Goal: Communication & Community: Ask a question

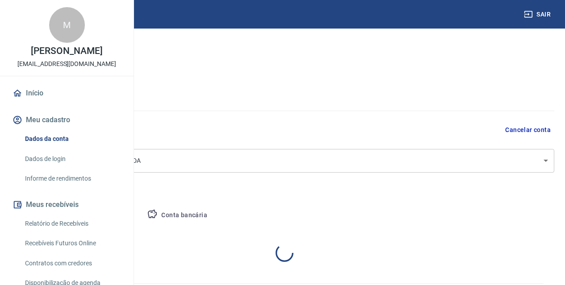
select select "SP"
select select "business"
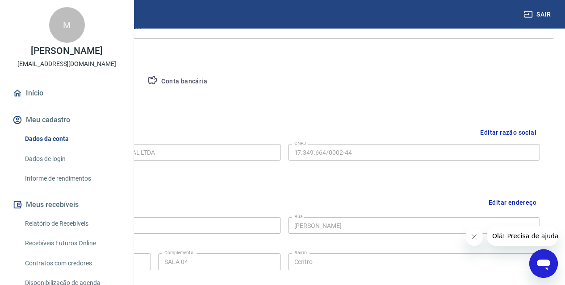
scroll to position [45, 0]
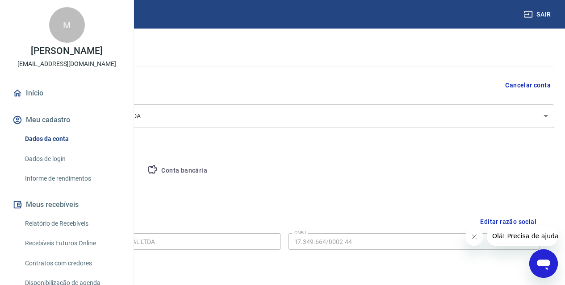
click at [424, 120] on body "Sair M Marilya Procopio Carvalho marketingtesouro@gmail.com Início Meu cadastro…" at bounding box center [282, 97] width 565 height 285
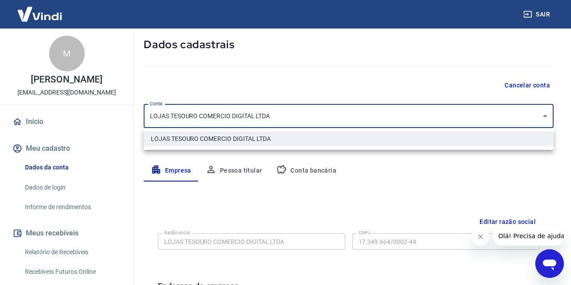
click at [424, 119] on div at bounding box center [285, 142] width 571 height 285
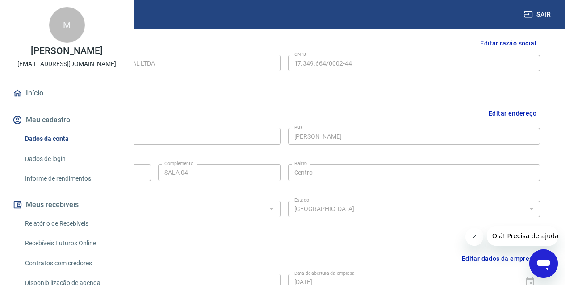
scroll to position [179, 0]
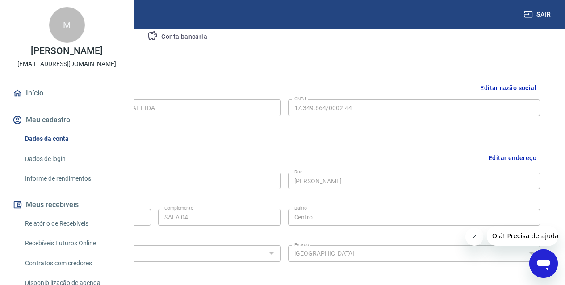
click at [525, 84] on button "Editar razão social" at bounding box center [507, 88] width 63 height 17
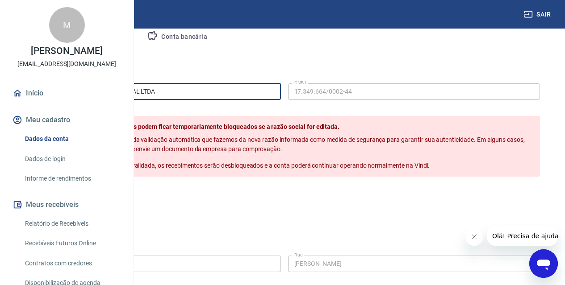
click at [281, 88] on input "LOJAS TESOURO COMERCIO DIGITAL LTDA" at bounding box center [155, 91] width 252 height 17
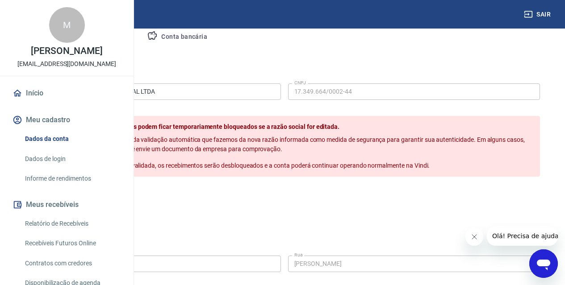
click at [111, 204] on button "Cancelar" at bounding box center [90, 195] width 41 height 17
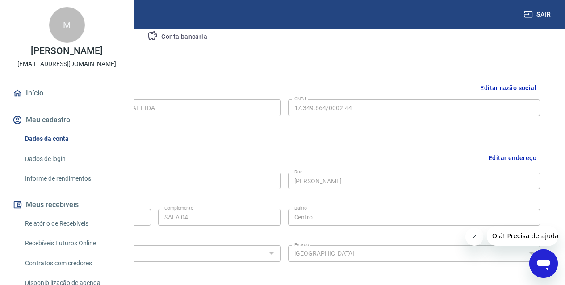
scroll to position [134, 0]
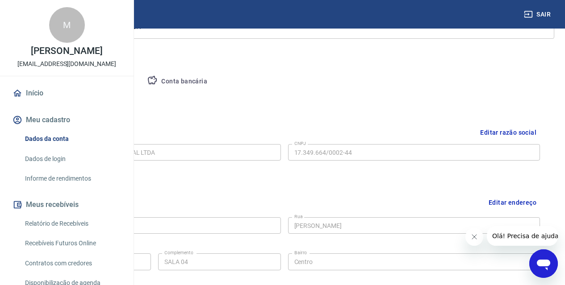
click at [523, 133] on button "Editar razão social" at bounding box center [507, 133] width 63 height 17
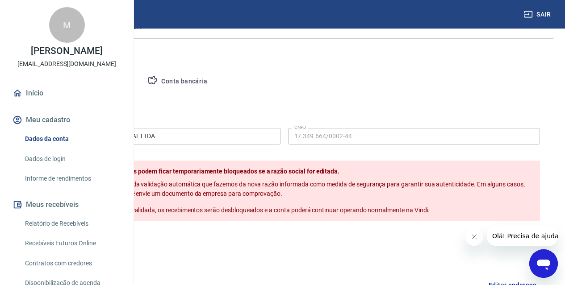
scroll to position [223, 0]
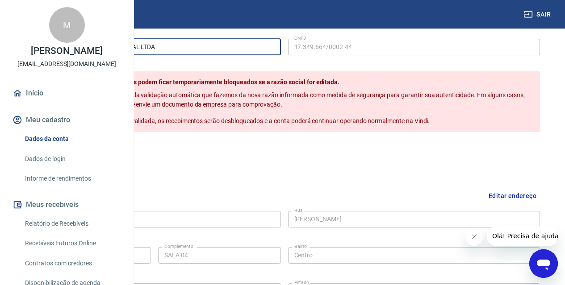
click at [281, 46] on input "LOJAS TESOURO COMERCIO DIGITAL LTDA" at bounding box center [155, 47] width 252 height 17
click at [62, 160] on button "Salvar" at bounding box center [46, 151] width 34 height 17
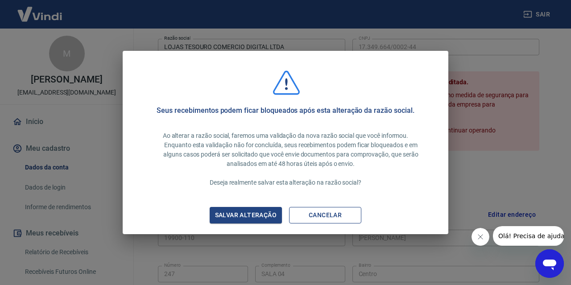
click at [320, 217] on button "Cancelar" at bounding box center [325, 215] width 72 height 17
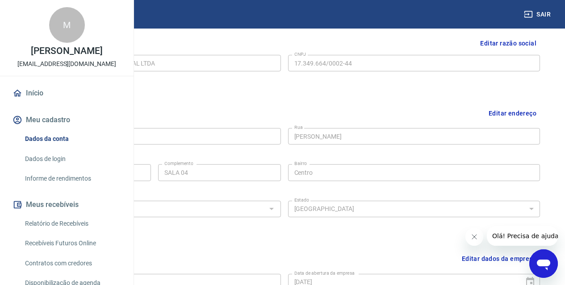
click at [389, 94] on div "Editar razão social Razão social LOJAS TESOURO COMERCIO DIGITAL LTDA Razão soci…" at bounding box center [283, 61] width 525 height 67
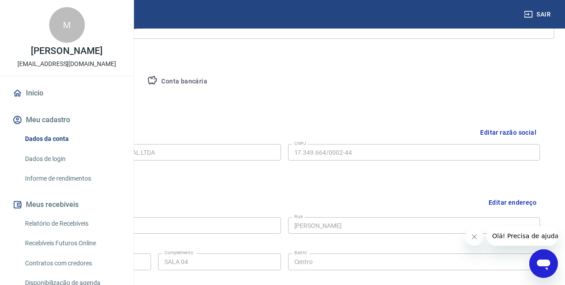
scroll to position [179, 0]
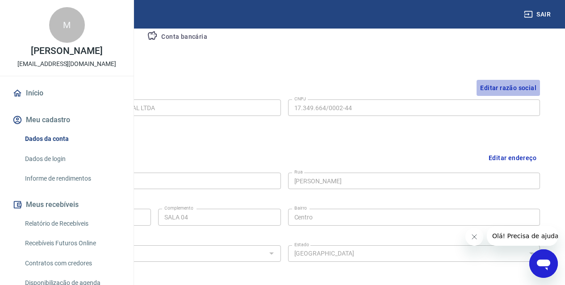
click at [517, 88] on button "Editar razão social" at bounding box center [507, 88] width 63 height 17
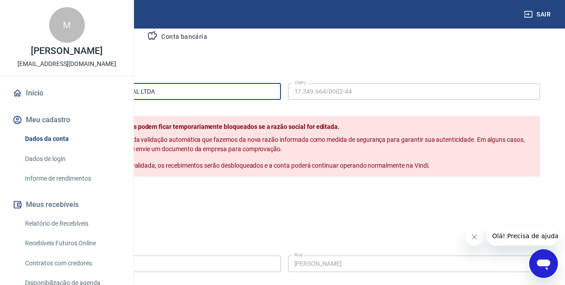
click at [281, 89] on input "LOJAS TESOURO COMERCIO DIGITAL LTDA" at bounding box center [155, 91] width 252 height 17
paste input "LOJAS TESOURO COMERCIO DIGITAL LTDA"
type input "LOJAS TESOURO COMERCIO DIGITAL LTDA"
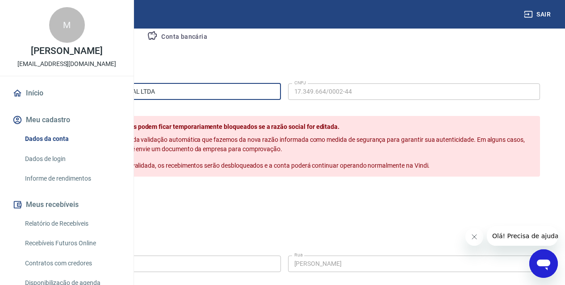
click at [29, 187] on button "Salvar" at bounding box center [46, 195] width 34 height 17
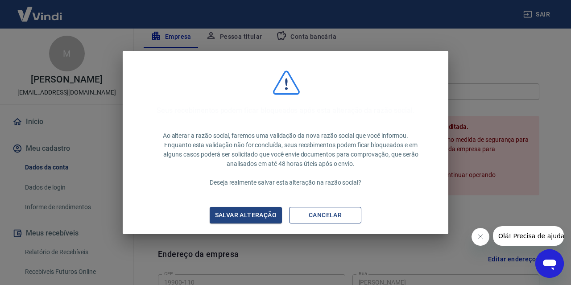
click at [349, 219] on button "Cancelar" at bounding box center [325, 215] width 72 height 17
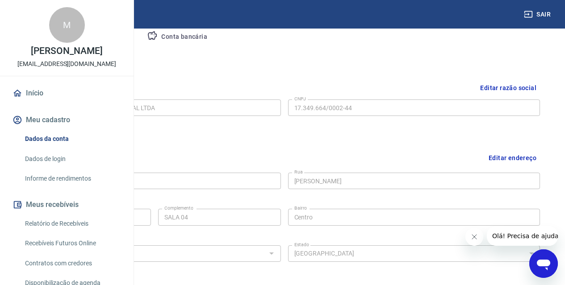
click at [390, 141] on div "Endereço da empresa Editar endereço CEP 19900-110 CEP Rua Rua Souza Soutelo Rua…" at bounding box center [283, 211] width 525 height 145
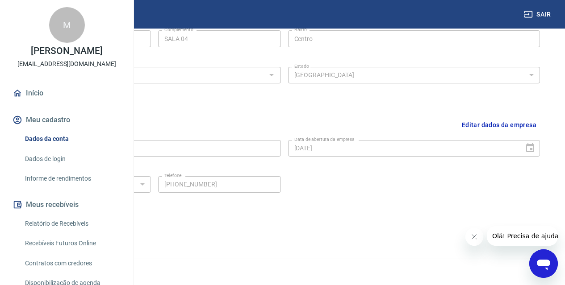
scroll to position [358, 0]
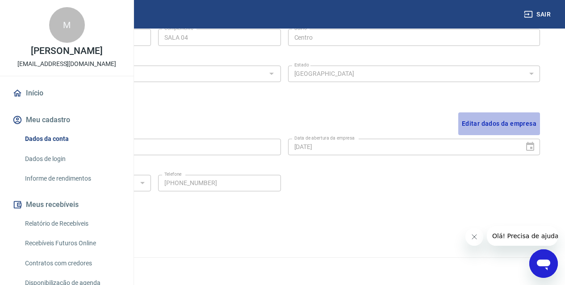
click at [514, 122] on button "Editar dados da empresa" at bounding box center [499, 123] width 82 height 23
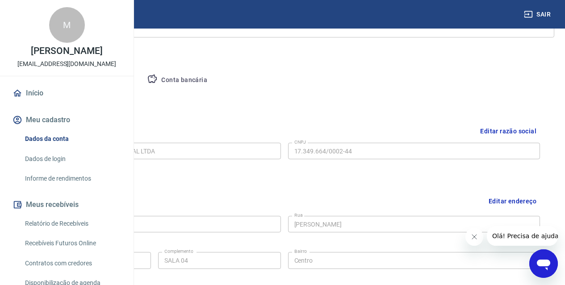
scroll to position [91, 0]
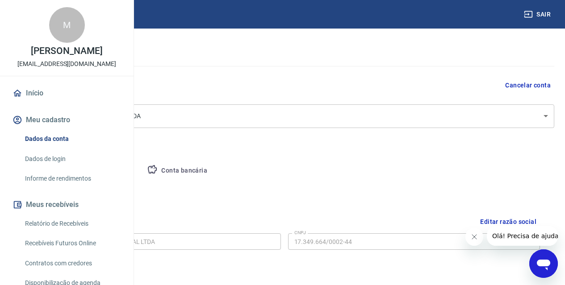
scroll to position [223, 0]
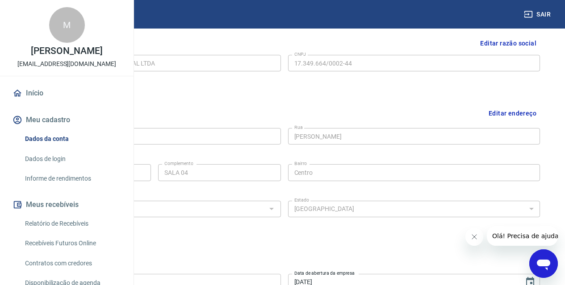
click at [29, 103] on link "Início" at bounding box center [67, 93] width 112 height 20
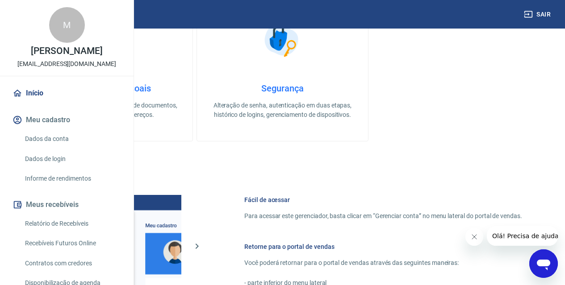
scroll to position [134, 0]
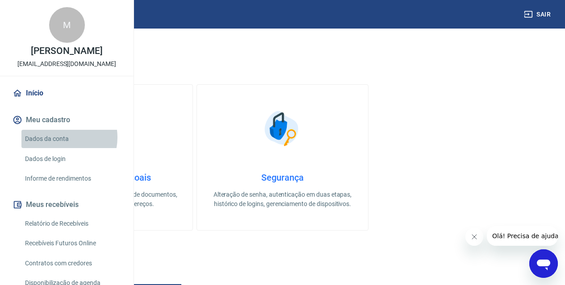
click at [58, 148] on link "Dados da conta" at bounding box center [71, 139] width 101 height 18
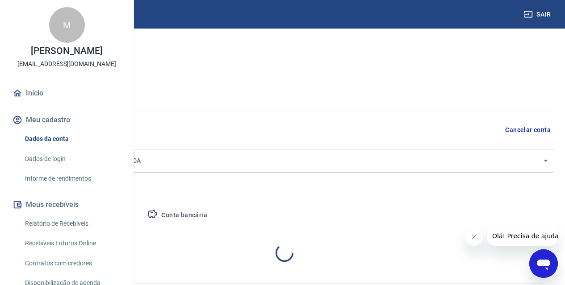
select select "SP"
select select "business"
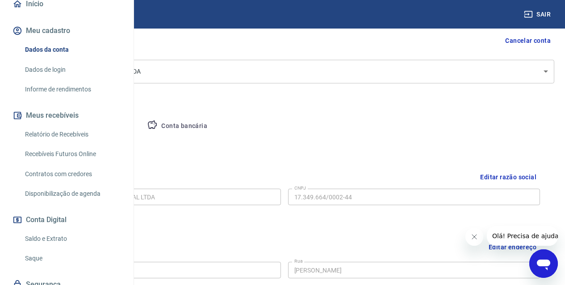
scroll to position [179, 0]
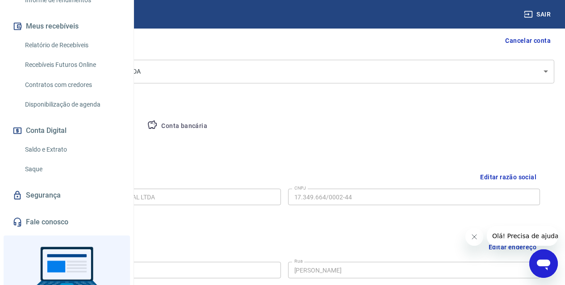
click at [214, 131] on button "Conta bancária" at bounding box center [177, 126] width 75 height 21
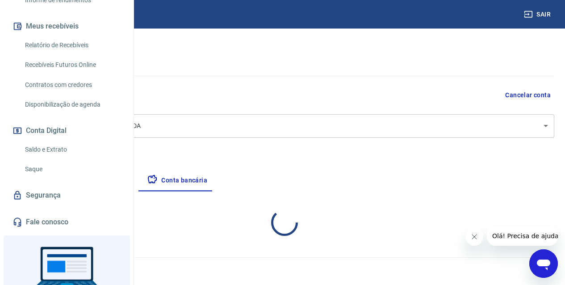
select select "1"
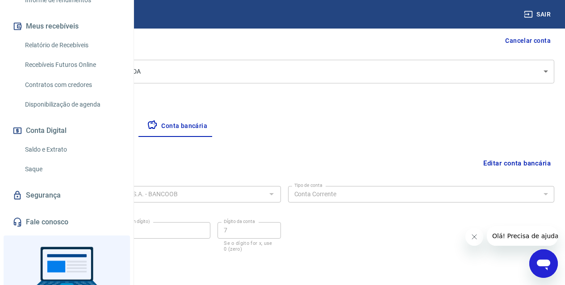
scroll to position [121, 0]
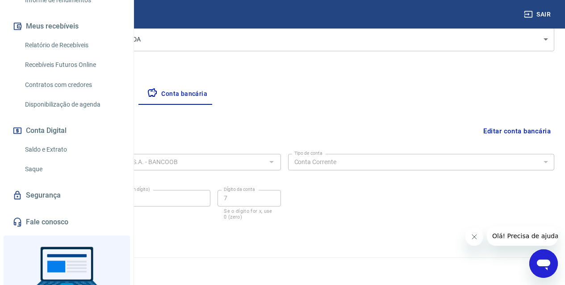
click at [228, 155] on div "756 - BANCO COOPERATIVO DO BRASIL S.A. - BANCOOB Banco" at bounding box center [147, 162] width 266 height 17
click at [369, 203] on div "Banco 756 - BANCO COOPERATIVO DO BRASIL S.A. - BANCOOB Banco Tipo de conta Cont…" at bounding box center [284, 185] width 540 height 71
click at [491, 134] on button "Editar conta bancária" at bounding box center [516, 131] width 75 height 17
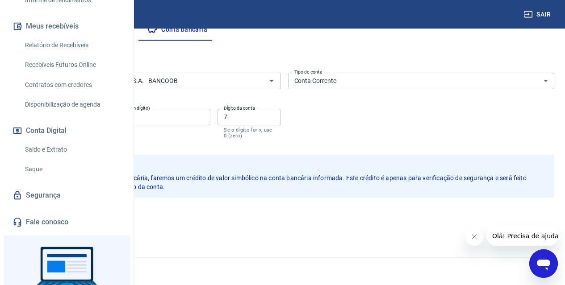
scroll to position [141, 0]
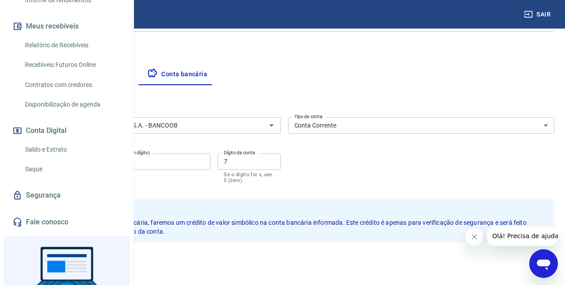
click at [98, 164] on input "4399" at bounding box center [56, 162] width 84 height 17
drag, startPoint x: 191, startPoint y: 164, endPoint x: 168, endPoint y: 164, distance: 23.2
click at [98, 164] on input "4399" at bounding box center [56, 162] width 84 height 17
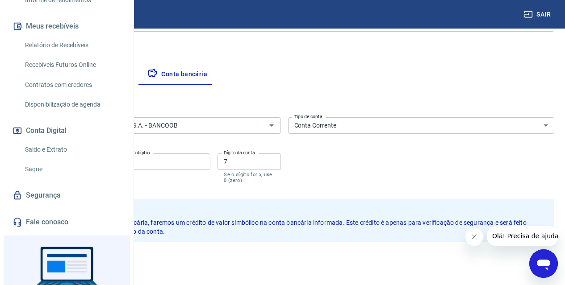
click at [98, 164] on input "4399" at bounding box center [56, 162] width 84 height 17
type input "4399"
click at [210, 162] on input "4955" at bounding box center [157, 162] width 105 height 17
type input "9268"
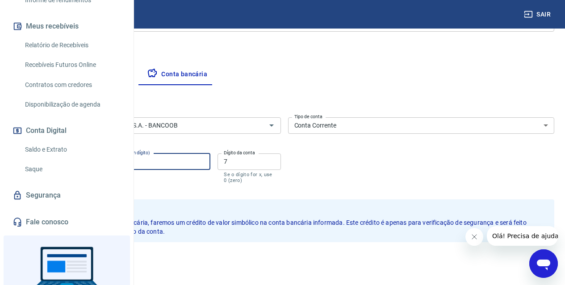
click at [280, 165] on input "7" at bounding box center [248, 162] width 63 height 17
type input "1"
click at [445, 157] on div "Banco 756 - BANCO COOPERATIVO DO BRASIL S.A. - BANCOOB Banco Tipo de conta Cont…" at bounding box center [284, 149] width 540 height 71
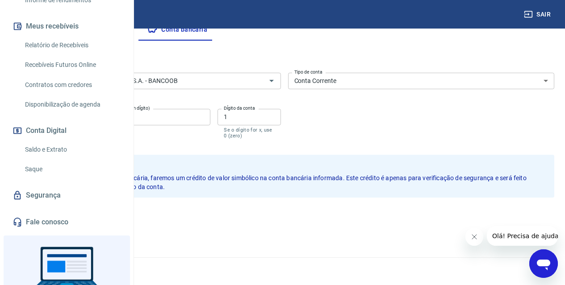
click at [48, 216] on button "Salvar" at bounding box center [31, 216] width 34 height 17
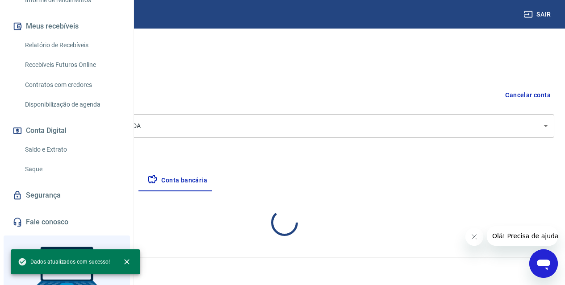
select select "1"
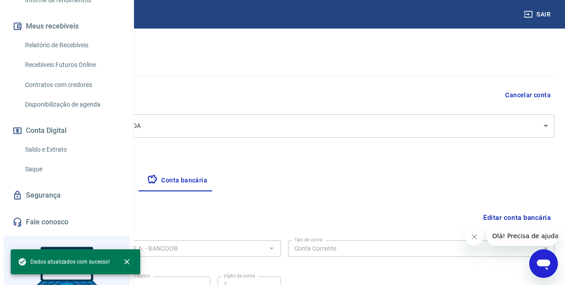
scroll to position [121, 0]
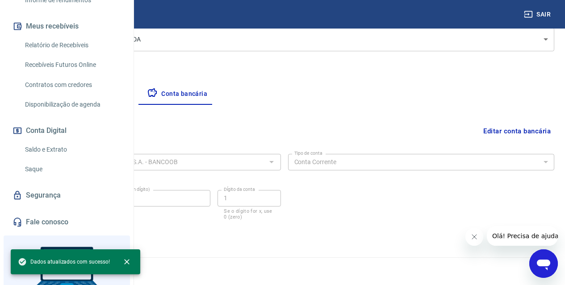
click at [140, 93] on button "Pessoa titular" at bounding box center [104, 93] width 71 height 21
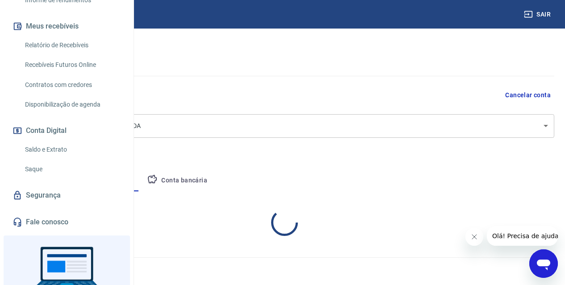
scroll to position [72, 0]
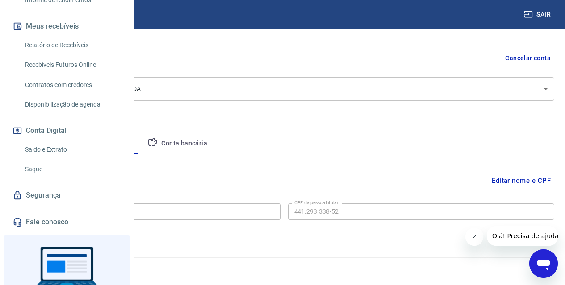
click at [69, 141] on button "Empresa" at bounding box center [41, 143] width 55 height 21
select select "SP"
select select "business"
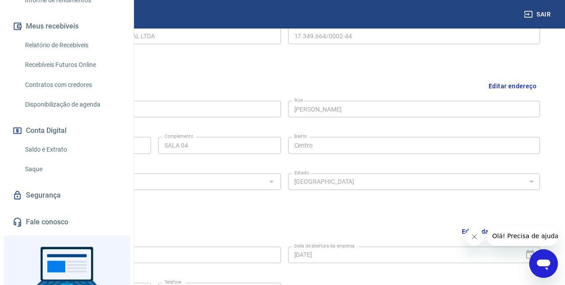
scroll to position [206, 0]
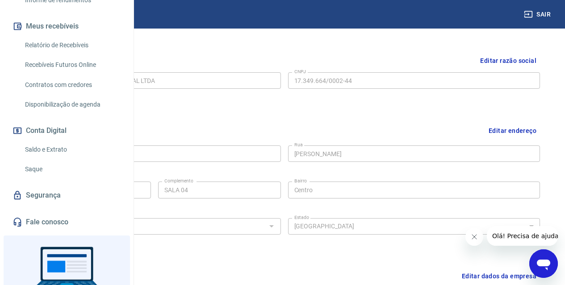
click at [493, 59] on button "Editar razão social" at bounding box center [507, 61] width 63 height 17
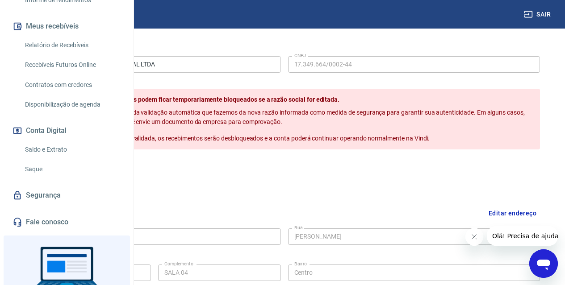
click at [264, 66] on input "LOJAS TESOURO COMERCIO DIGITAL LTDA" at bounding box center [155, 64] width 252 height 17
click at [111, 177] on button "Cancelar" at bounding box center [90, 168] width 41 height 17
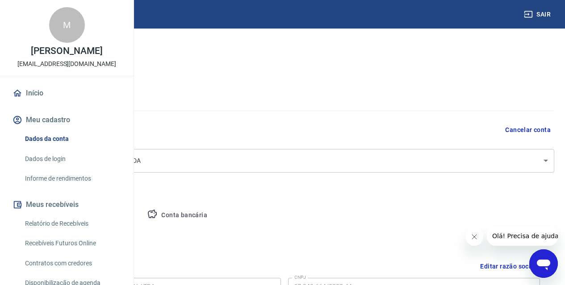
scroll to position [45, 0]
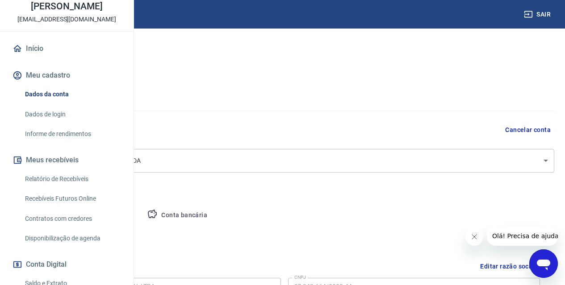
click at [62, 124] on link "Dados de login" at bounding box center [71, 114] width 101 height 18
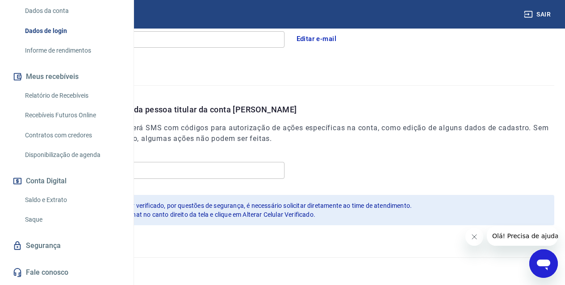
scroll to position [39, 0]
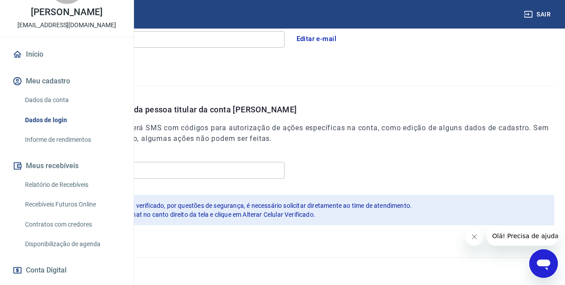
click at [65, 91] on button "Meu cadastro" at bounding box center [67, 81] width 112 height 20
click at [66, 109] on link "Dados da conta" at bounding box center [71, 100] width 101 height 18
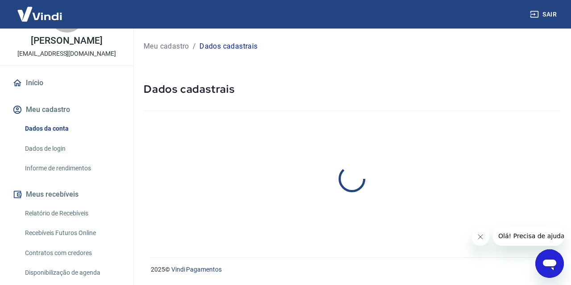
select select "SP"
select select "business"
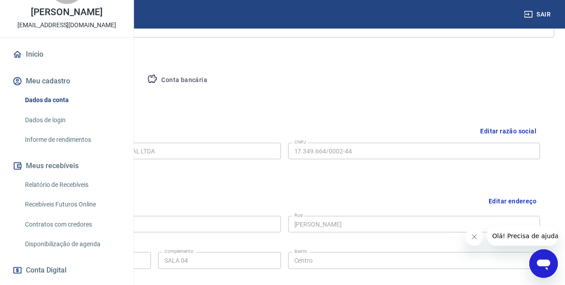
scroll to position [180, 0]
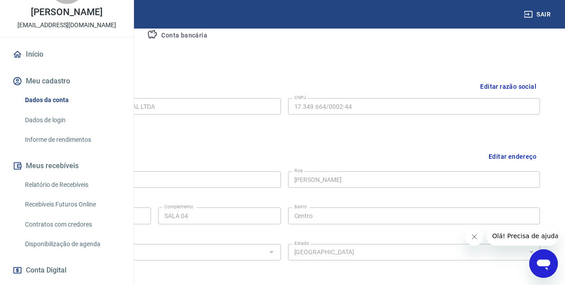
click at [511, 154] on button "Editar endereço" at bounding box center [512, 156] width 55 height 23
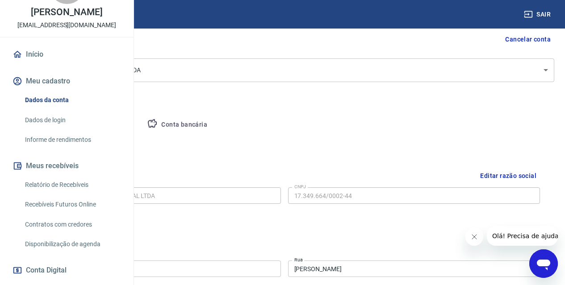
scroll to position [224, 0]
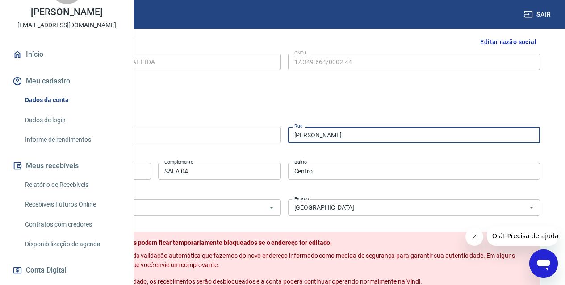
click at [494, 133] on input "Rua Souza Soutelo" at bounding box center [414, 135] width 252 height 17
type input "Rua Costa Junior"
click at [281, 139] on input "19900-110" at bounding box center [155, 135] width 252 height 17
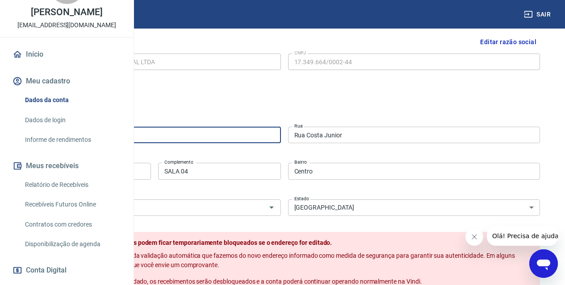
click at [281, 139] on input "19900-110" at bounding box center [155, 135] width 252 height 17
click at [281, 138] on input "19900-110" at bounding box center [155, 135] width 252 height 17
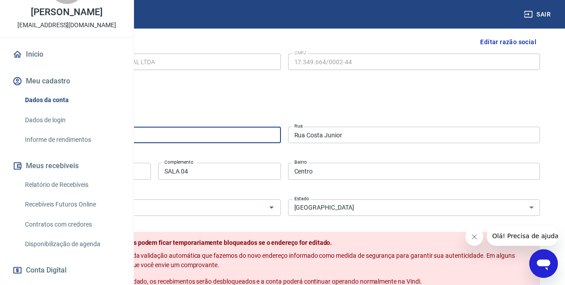
type input "84900-000"
click at [368, 150] on div "CEP 84900-000 CEP Rua Rua Costa Junior Rua Número 247 Número Complemento SALA 0…" at bounding box center [284, 170] width 511 height 94
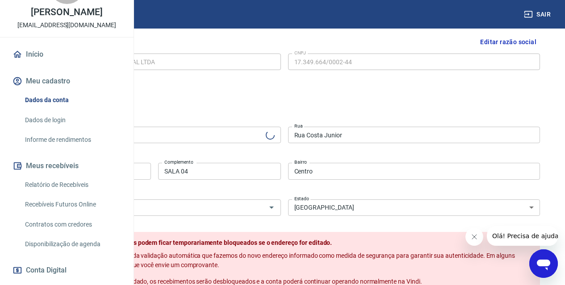
select select "PR"
type input "Ibaiti"
click at [419, 133] on input "Rua" at bounding box center [414, 135] width 252 height 17
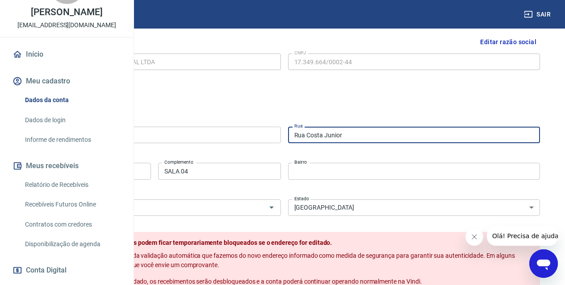
type input "Rua Costa Junior"
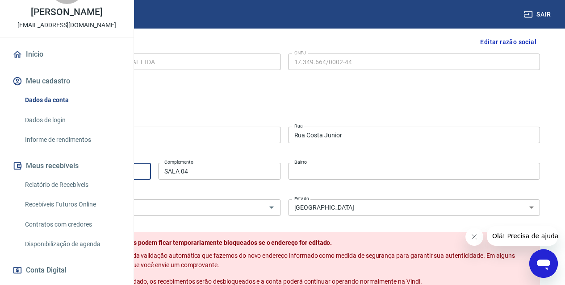
click at [151, 165] on input "247" at bounding box center [90, 171] width 122 height 17
type input "637"
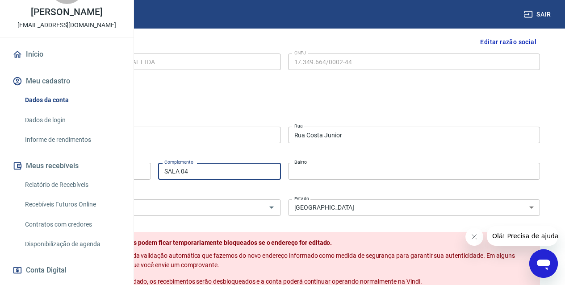
click at [280, 170] on input "SALA 04" at bounding box center [219, 171] width 122 height 17
type input "SALA 01"
click at [384, 189] on div "CEP 84900-000 CEP Rua Rua Costa Junior Rua Número 637 Número Complemento SALA 0…" at bounding box center [284, 170] width 511 height 94
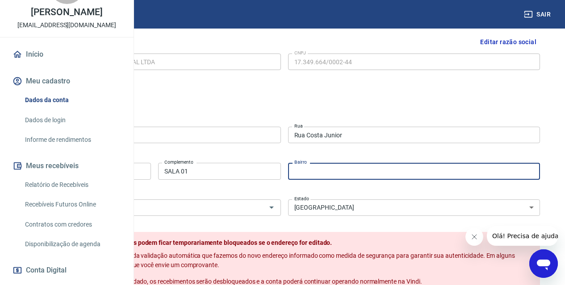
click at [382, 164] on input "Bairro" at bounding box center [414, 171] width 252 height 17
click at [282, 192] on div "CEP 84900-000 CEP Rua Rua Costa Junior Rua Número 637 Número Complemento SALA 0…" at bounding box center [284, 170] width 511 height 94
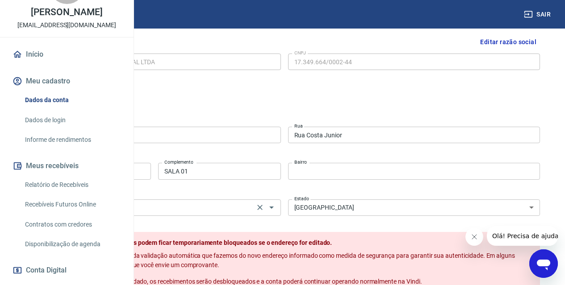
click at [252, 204] on input "Ibaiti" at bounding box center [141, 207] width 220 height 11
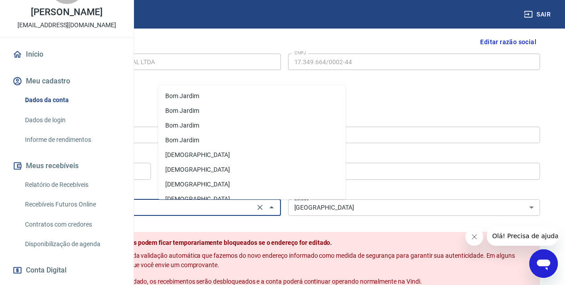
click at [257, 224] on form "Endereço da empresa CEP 84900-000 CEP Rua Rua Costa Junior Rua Número 637 Númer…" at bounding box center [284, 210] width 511 height 220
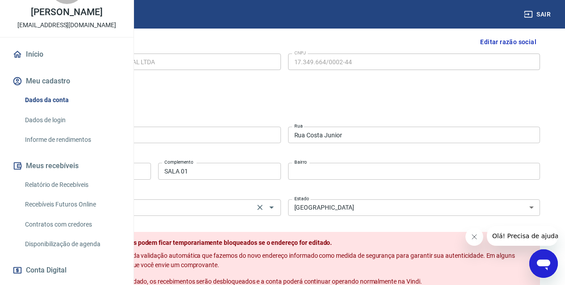
click at [246, 203] on input "Ibaiti" at bounding box center [141, 207] width 220 height 11
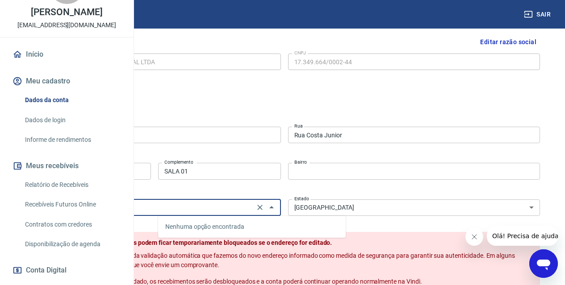
click at [246, 203] on input "Ibaiti" at bounding box center [141, 207] width 220 height 11
click at [274, 208] on icon "Fechar" at bounding box center [271, 207] width 4 height 2
click at [252, 210] on input "Jacarezin" at bounding box center [141, 207] width 220 height 11
click at [239, 224] on li "Jacarezinho" at bounding box center [251, 227] width 187 height 15
type input "Jacarezinho"
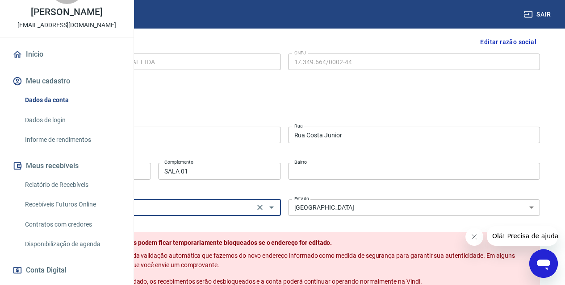
click at [436, 205] on select "Acre Alagoas Amapá Amazonas Bahia Ceará Distrito Federal Espírito Santo Goiás M…" at bounding box center [414, 207] width 252 height 17
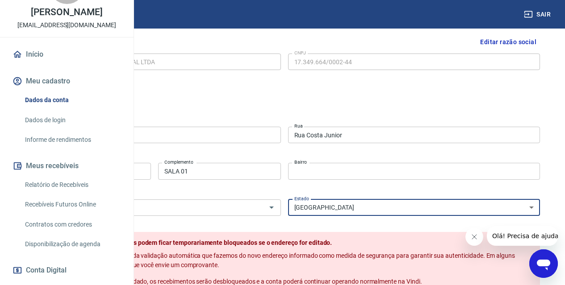
click at [407, 205] on select "Acre Alagoas Amapá Amazonas Bahia Ceará Distrito Federal Espírito Santo Goiás M…" at bounding box center [414, 207] width 252 height 17
click at [410, 178] on input "Bairro" at bounding box center [414, 171] width 252 height 17
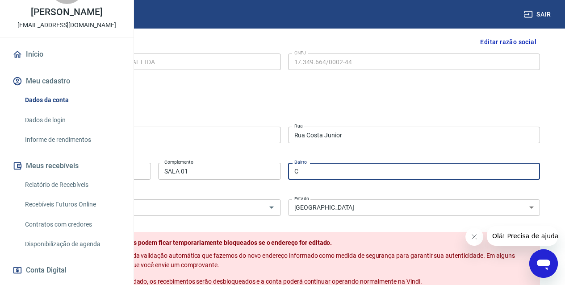
type input "Centro"
click at [403, 186] on div "CEP 84900-000 CEP Rua Rua Costa Junior Rua Número 637 Número Complemento SALA 0…" at bounding box center [284, 170] width 511 height 94
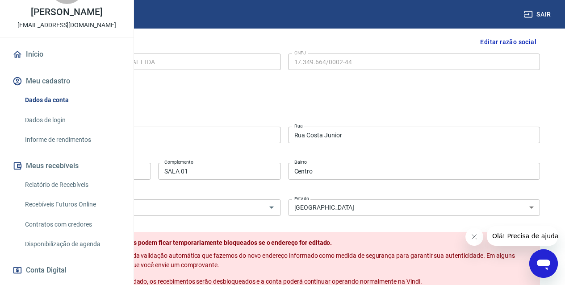
click at [470, 97] on div "Endereço da empresa CEP 84900-000 CEP Rua Rua Costa Junior Rua Número 637 Númer…" at bounding box center [283, 215] width 525 height 245
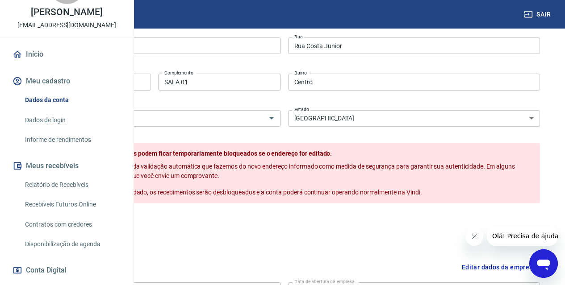
scroll to position [358, 0]
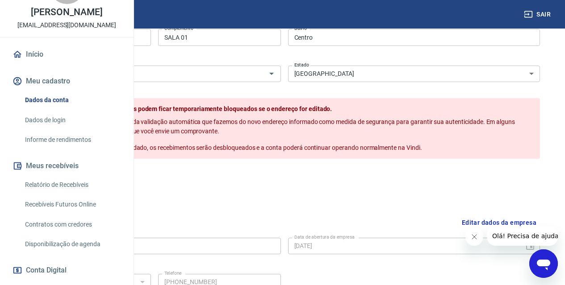
click at [404, 180] on div "Salvar Cancelar" at bounding box center [284, 178] width 511 height 17
click at [62, 186] on button "Salvar" at bounding box center [46, 178] width 34 height 17
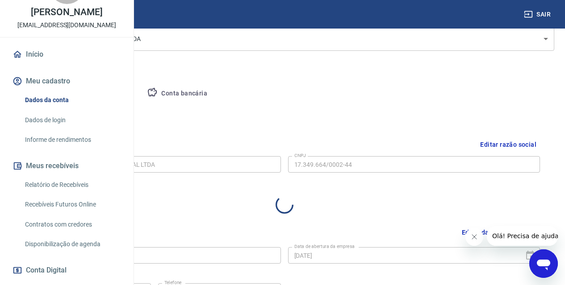
select select "PR"
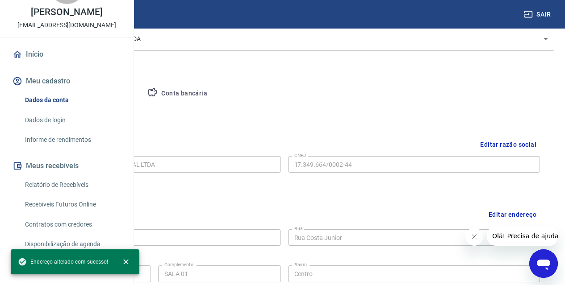
scroll to position [250, 0]
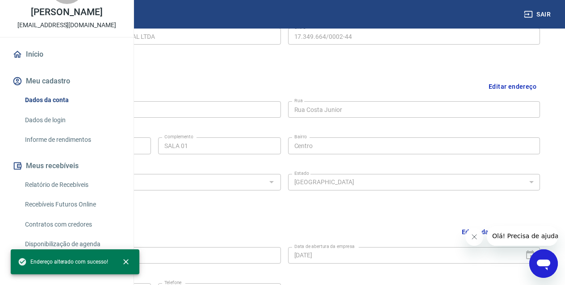
click at [439, 161] on div "CEP 84900-000 CEP Rua Rua Costa Junior Rua Número 637 Número Complemento SALA 0…" at bounding box center [284, 145] width 511 height 94
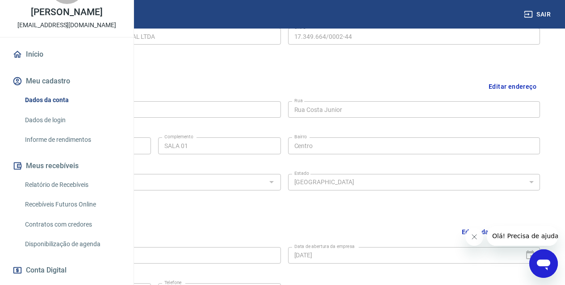
scroll to position [358, 0]
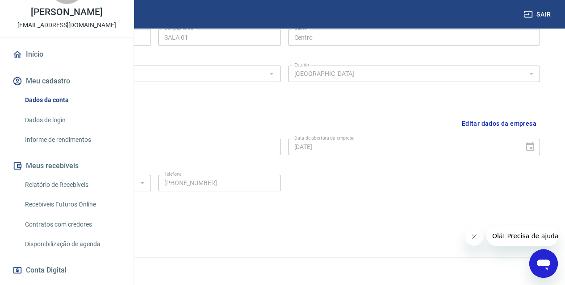
click at [520, 123] on button "Editar dados da empresa" at bounding box center [499, 123] width 82 height 23
click at [111, 232] on button "Cancelar" at bounding box center [90, 230] width 41 height 17
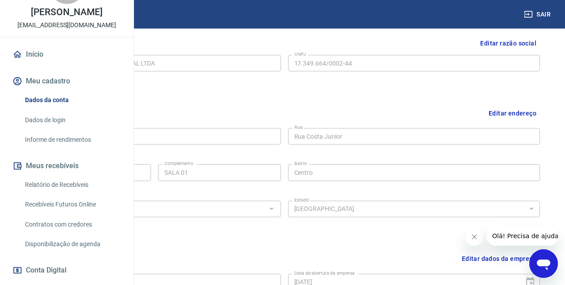
scroll to position [134, 0]
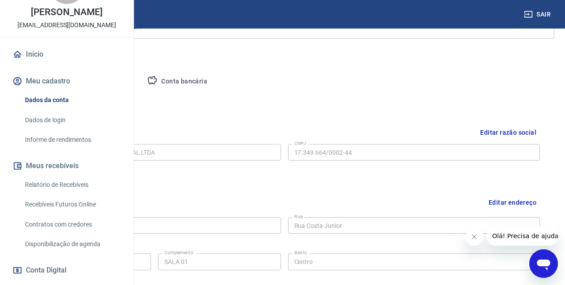
click at [496, 135] on button "Editar razão social" at bounding box center [507, 133] width 63 height 17
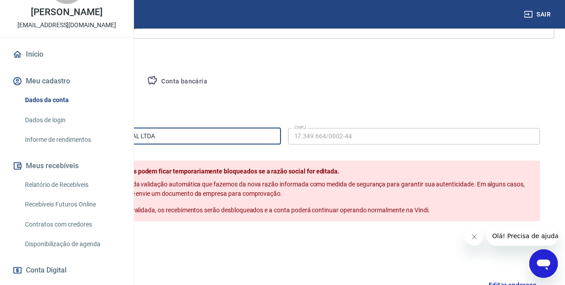
click at [281, 143] on input "LOJAS TESOURO COMERCIO DIGITAL LTDA" at bounding box center [155, 136] width 252 height 17
drag, startPoint x: 292, startPoint y: 143, endPoint x: 157, endPoint y: 146, distance: 135.3
click at [157, 146] on div "Razão social LOJAS TESOURO COMERCIO DIGITAL LTDA Razão social CNPJ 17.349.664/0…" at bounding box center [283, 191] width 525 height 149
type input "L"
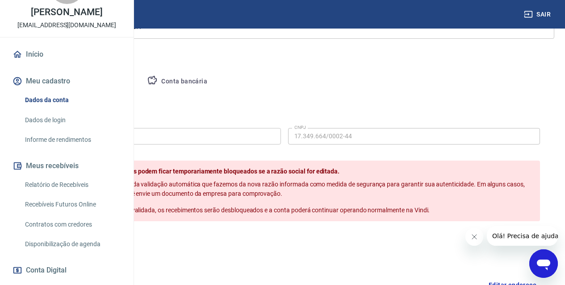
click at [111, 249] on button "Cancelar" at bounding box center [90, 240] width 41 height 17
type input "LOJAS TESOURO COMERCIO DIGITAL LTDA"
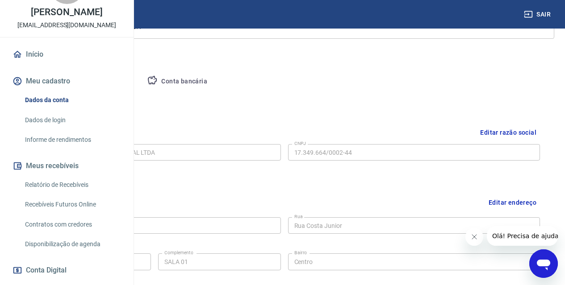
click at [332, 182] on div "Editar razão social Razão social LOJAS TESOURO COMERCIO DIGITAL LTDA Razão soci…" at bounding box center [283, 150] width 525 height 67
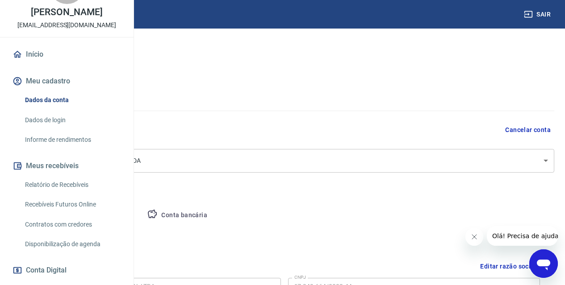
click at [541, 260] on icon "Abrir janela de mensagens" at bounding box center [542, 265] width 13 height 11
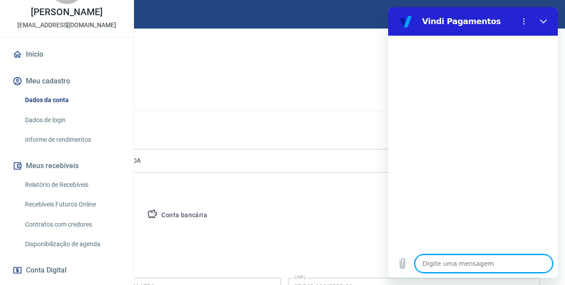
click at [469, 262] on textarea at bounding box center [483, 264] width 137 height 18
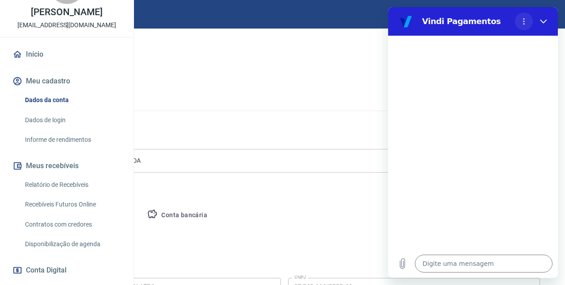
click at [526, 22] on icon "Menu de opções" at bounding box center [523, 21] width 7 height 7
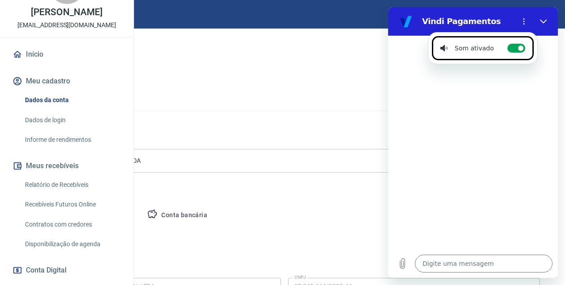
click at [502, 99] on div at bounding box center [473, 143] width 170 height 214
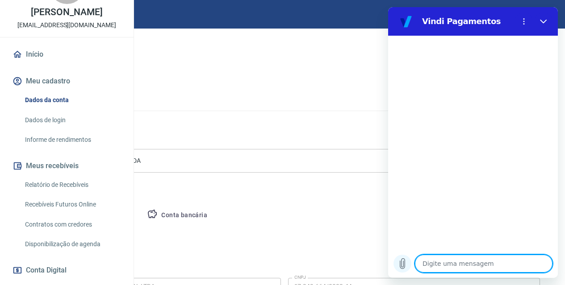
drag, startPoint x: 441, startPoint y: 264, endPoint x: 411, endPoint y: 264, distance: 30.8
click at [441, 264] on textarea at bounding box center [483, 264] width 137 height 18
click at [458, 258] on textarea at bounding box center [483, 264] width 137 height 18
type textarea "b"
type textarea "x"
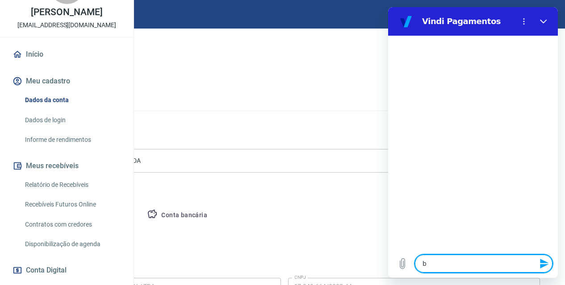
type textarea "bO"
type textarea "x"
type textarea "bOA"
type textarea "x"
type textarea "bOA"
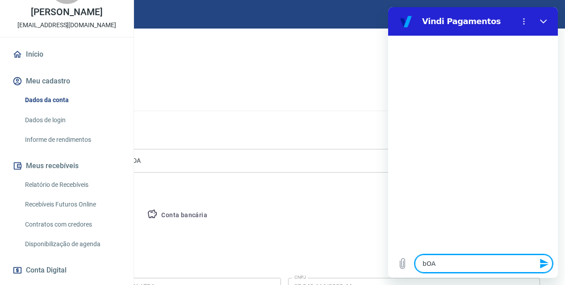
type textarea "x"
type textarea "bOA"
type textarea "x"
type textarea "bO"
type textarea "x"
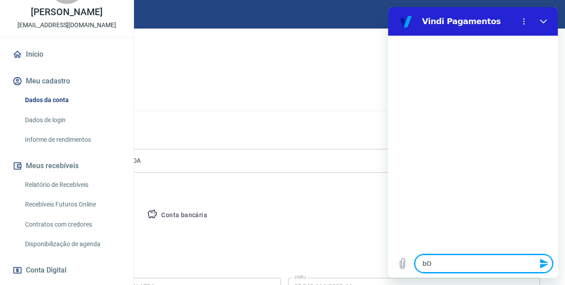
type textarea "b"
type textarea "x"
type textarea "B"
type textarea "x"
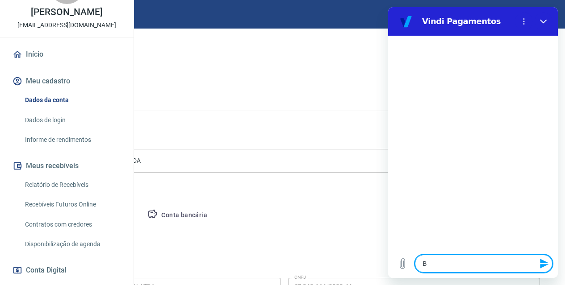
type textarea "Bo"
type textarea "x"
type textarea "Boa"
type textarea "x"
type textarea "Boa"
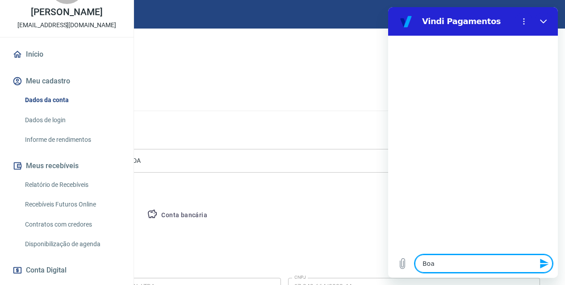
type textarea "x"
type textarea "Boa t"
type textarea "x"
type textarea "Boa ta"
type textarea "x"
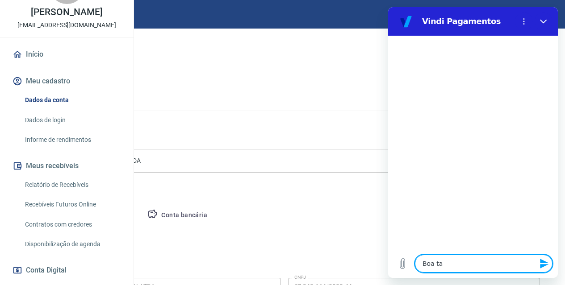
type textarea "Boa ta5"
type textarea "x"
type textarea "Boa ta5d"
type textarea "x"
type textarea "Boa ta5"
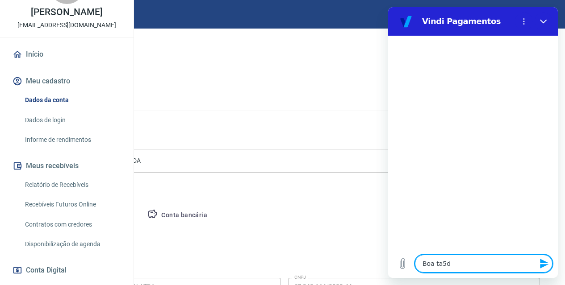
type textarea "x"
type textarea "Boa ta"
type textarea "x"
type textarea "Boa tar"
type textarea "x"
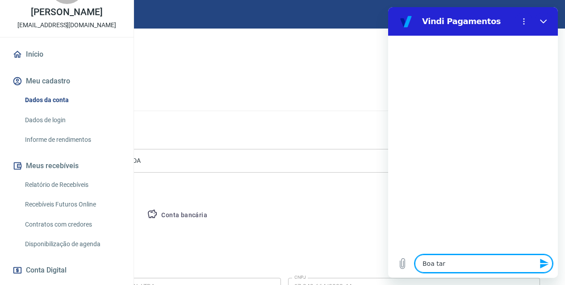
type textarea "Boa tard"
type textarea "x"
type textarea "Boa tarde"
type textarea "x"
type textarea "Boa tarde"
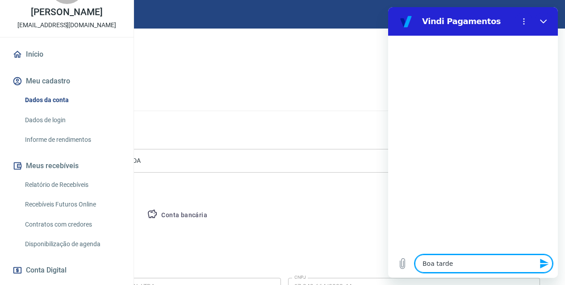
type textarea "x"
type textarea "Boa tarde t"
type textarea "x"
type textarea "Boa tarde tu"
type textarea "x"
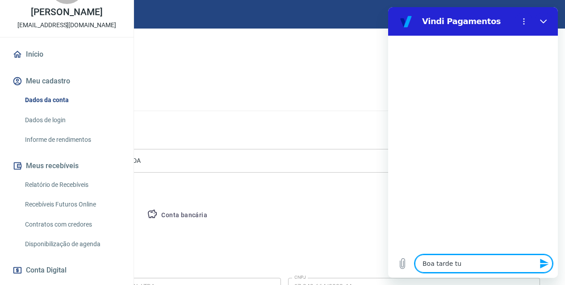
type textarea "Boa tarde tud"
type textarea "x"
type textarea "Boa tarde tudo"
type textarea "x"
type textarea "Boa tarde tudo"
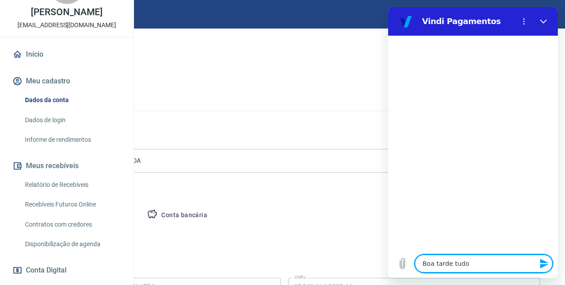
type textarea "x"
type textarea "Boa tarde tudo b"
type textarea "x"
type textarea "Boa tarde tudo be"
type textarea "x"
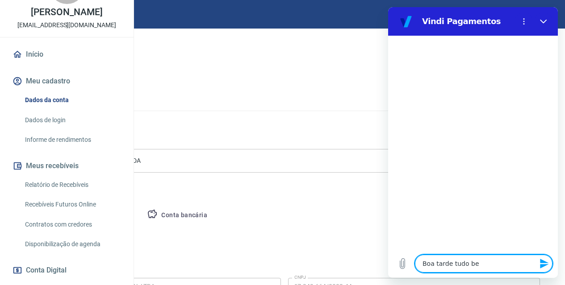
type textarea "Boa tarde tudo bem"
type textarea "x"
type textarea "Boa tarde tudo bem?"
type textarea "x"
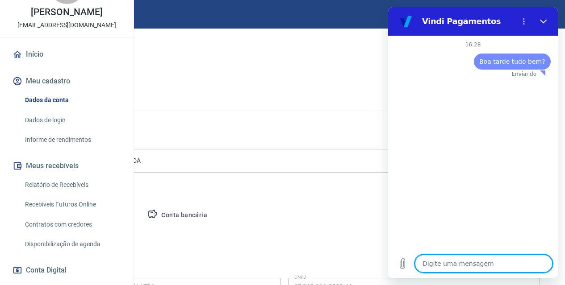
type textarea "x"
click at [485, 267] on textarea at bounding box center [483, 264] width 137 height 18
type textarea "P"
type textarea "x"
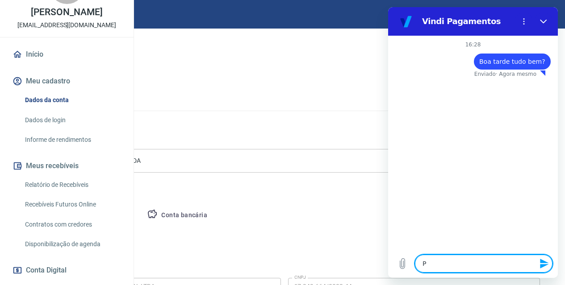
type textarea "Pr"
type textarea "x"
type textarea "Pre"
type textarea "x"
type textarea "Prec"
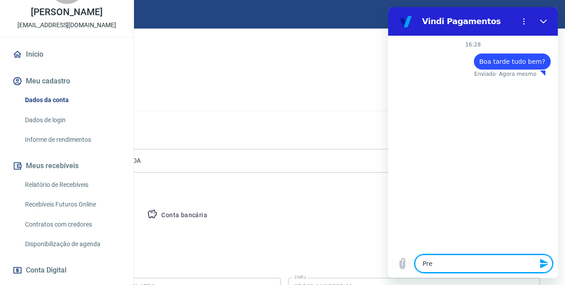
type textarea "x"
type textarea "Preci"
type textarea "x"
type textarea "Precis"
type textarea "x"
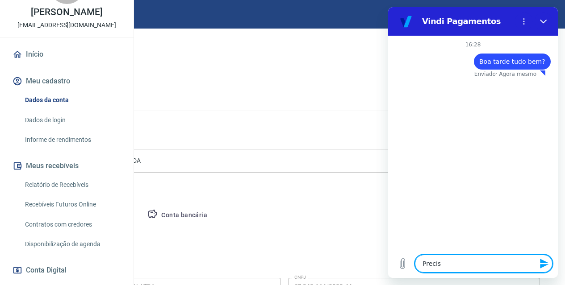
type textarea "Preciso"
type textarea "x"
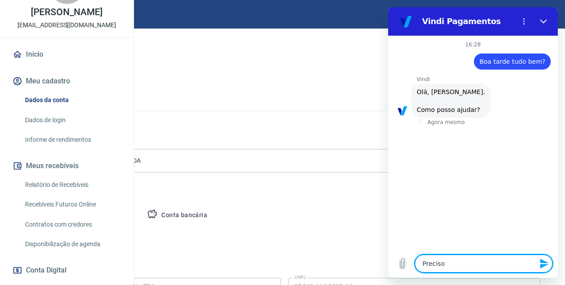
type textarea "Preciso"
type textarea "x"
type textarea "Preciso d"
type textarea "x"
type textarea "Preciso de"
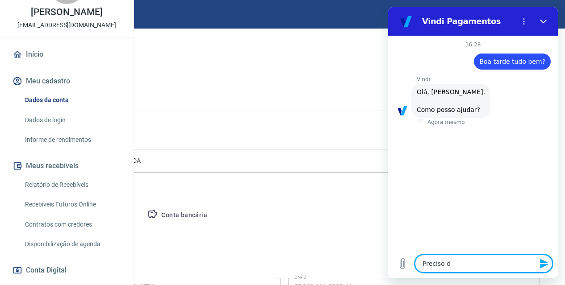
type textarea "x"
type textarea "Preciso de"
type textarea "x"
type textarea "Preciso de a"
type textarea "x"
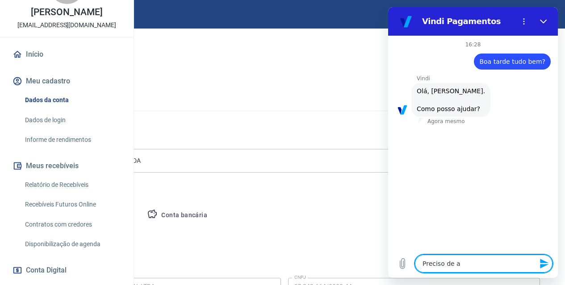
type textarea "Preciso de aj"
type textarea "x"
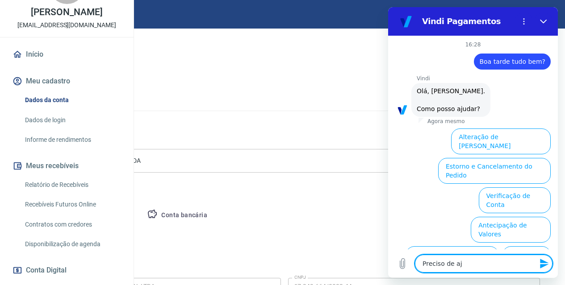
scroll to position [62, 0]
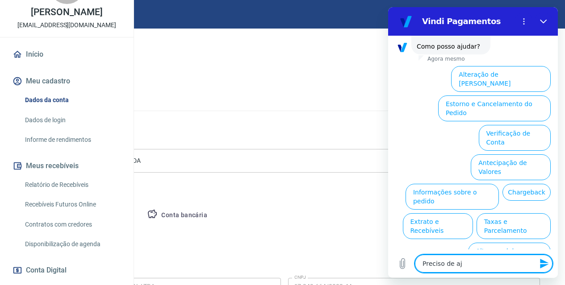
type textarea "Preciso de aju"
type textarea "x"
type textarea "Preciso de ajud"
type textarea "x"
type textarea "Preciso de ajuda"
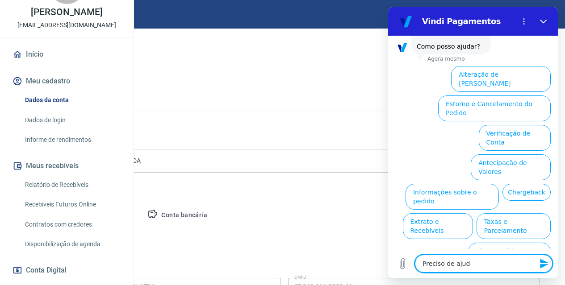
type textarea "x"
type textarea "Preciso de ajuda"
type textarea "x"
click at [485, 267] on textarea "Preciso de ajuda" at bounding box center [483, 264] width 137 height 18
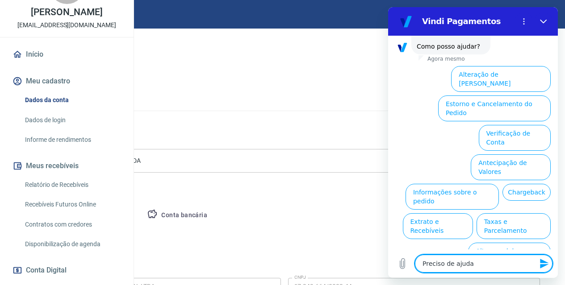
click at [485, 267] on textarea "Preciso de ajuda" at bounding box center [483, 264] width 137 height 18
click at [504, 125] on button "Verificação de Conta" at bounding box center [514, 138] width 72 height 26
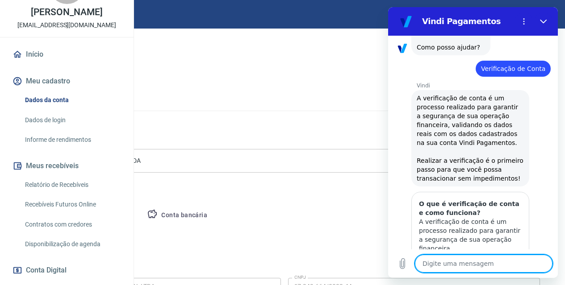
scroll to position [151, 0]
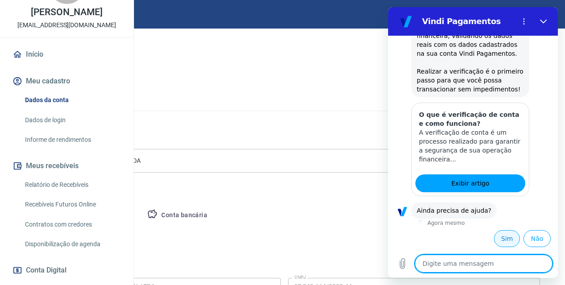
click at [503, 238] on button "Sim" at bounding box center [507, 238] width 26 height 17
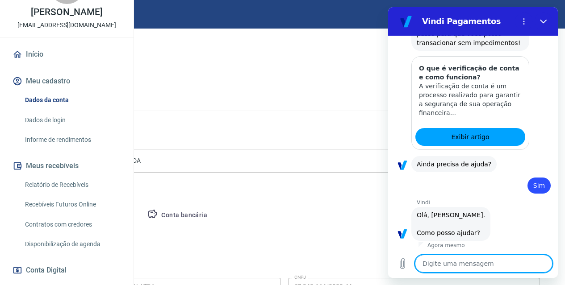
scroll to position [384, 0]
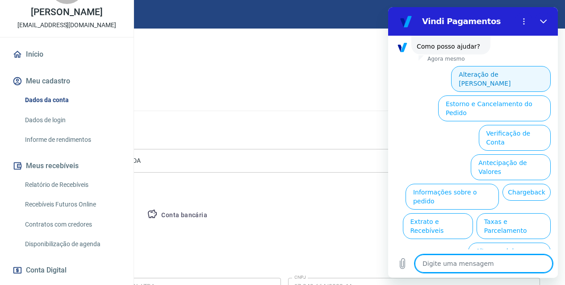
click at [491, 75] on button "Alteração de Dados Cadastrais" at bounding box center [501, 79] width 100 height 26
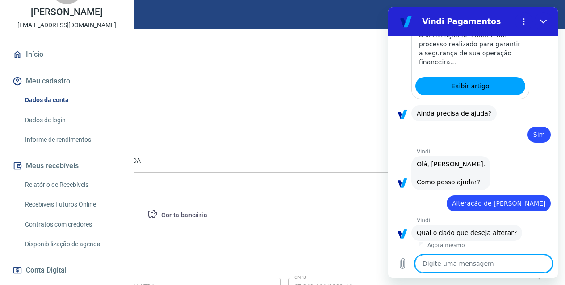
scroll to position [353, 0]
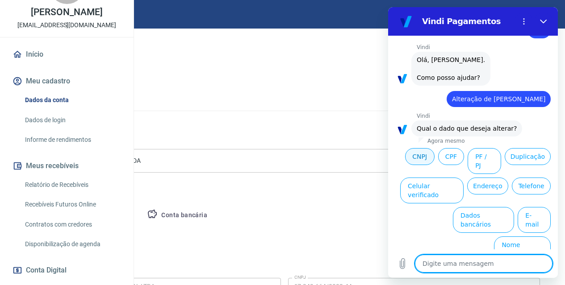
click at [434, 153] on button "CNPJ" at bounding box center [419, 156] width 29 height 17
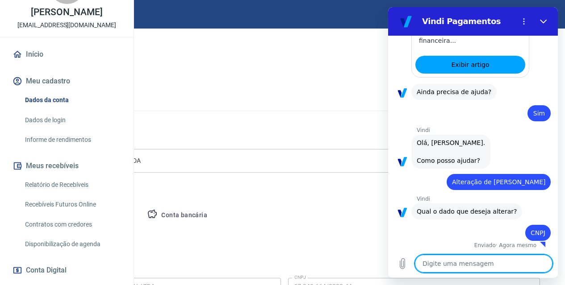
scroll to position [271, 0]
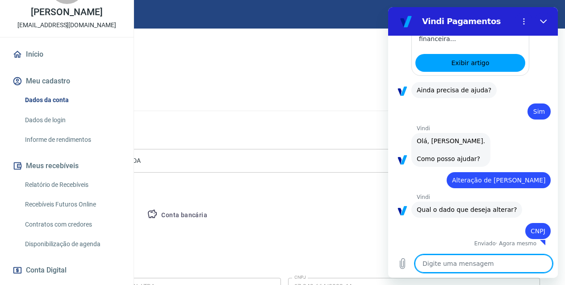
type textarea "x"
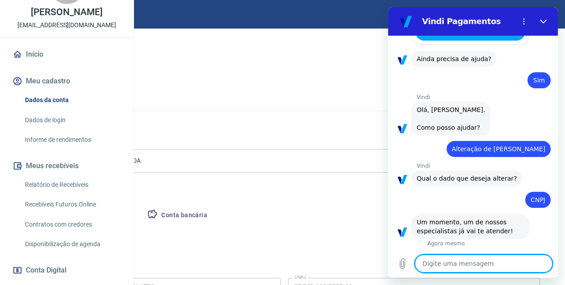
scroll to position [343, 0]
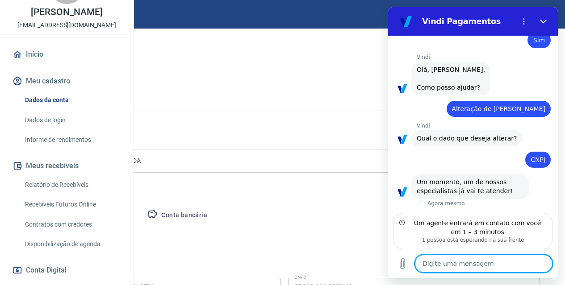
click at [514, 264] on textarea at bounding box center [483, 264] width 137 height 18
type textarea "O"
type textarea "x"
type textarea "Ok"
type textarea "x"
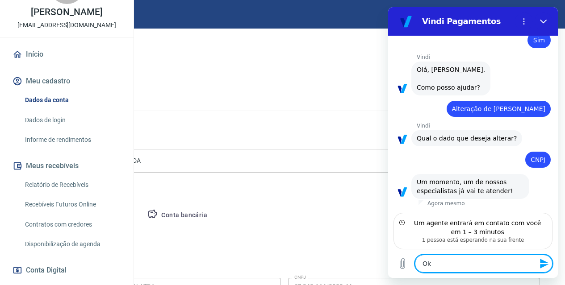
type textarea "Ok"
type textarea "x"
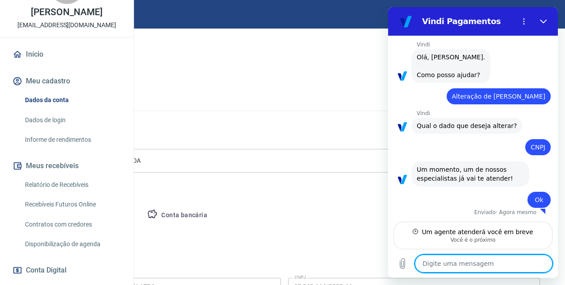
scroll to position [355, 0]
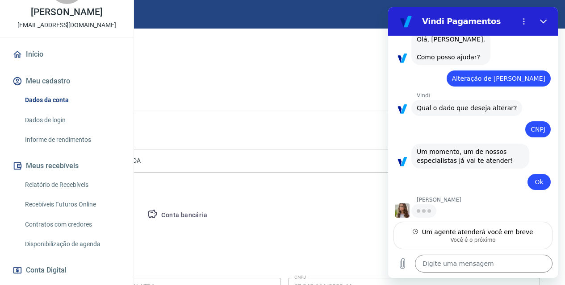
type textarea "x"
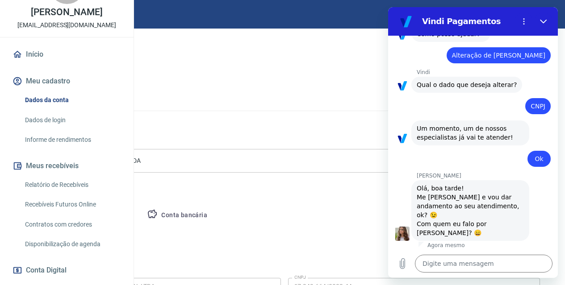
scroll to position [398, 0]
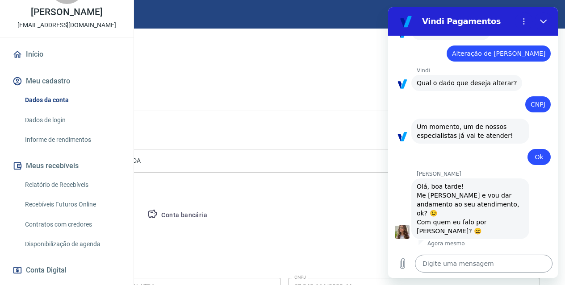
click at [469, 268] on textarea at bounding box center [483, 264] width 137 height 18
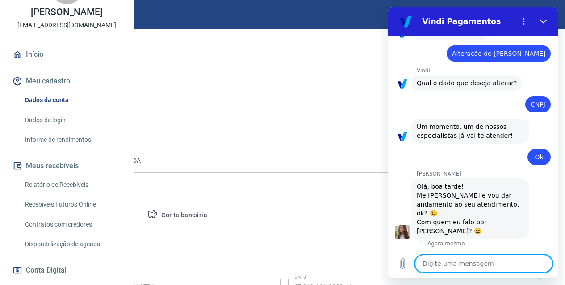
type textarea "B"
type textarea "x"
type textarea "Bo"
type textarea "x"
type textarea "Boa"
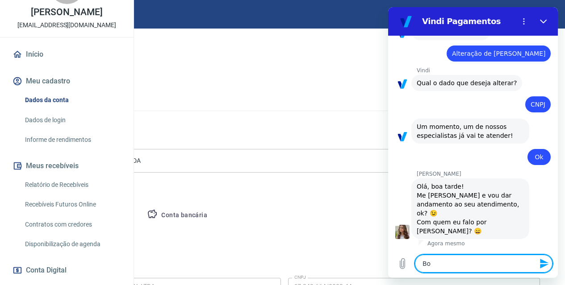
type textarea "x"
type textarea "Boa"
type textarea "x"
type textarea "Boa t"
type textarea "x"
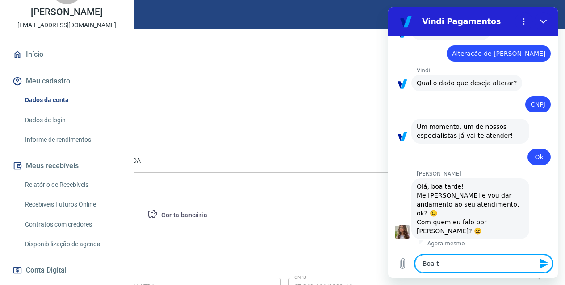
type textarea "Boa ta"
type textarea "x"
type textarea "Boa tar"
type textarea "x"
type textarea "Boa tard"
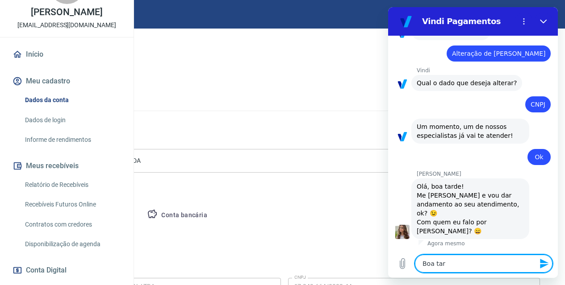
type textarea "x"
type textarea "Boa tarde"
type textarea "x"
type textarea "Boa tarde"
type textarea "x"
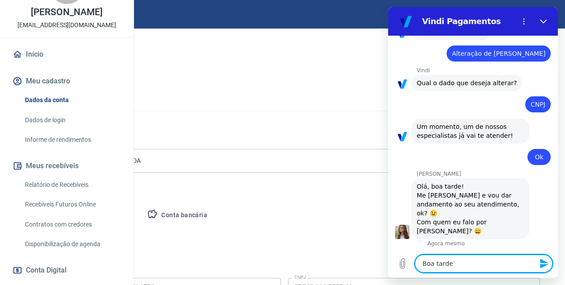
type textarea "Boa tarde S"
type textarea "x"
type textarea "Boa tarde St"
type textarea "x"
type textarea "Boa tarde Ste"
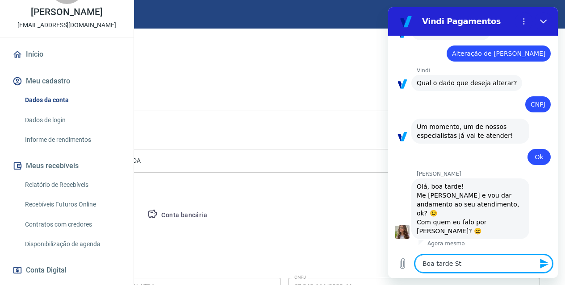
type textarea "x"
type textarea "Boa tarde Stef"
type textarea "x"
type textarea "Boa tarde Steff"
type textarea "x"
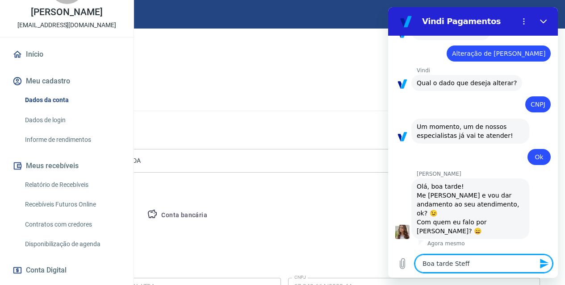
type textarea "Boa tarde Steffa"
type textarea "x"
type textarea "Boa tarde Steffan"
type textarea "x"
type textarea "Boa tarde Steffani"
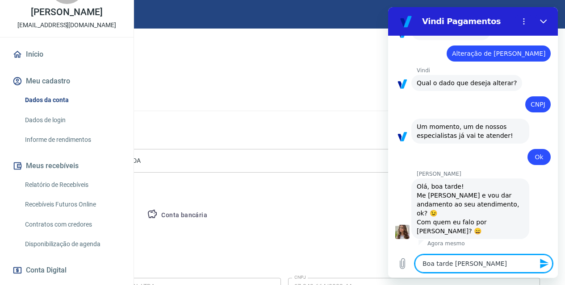
type textarea "x"
type textarea "Boa tarde Steffanie"
type textarea "x"
type textarea "Boa tarde Steffanie,"
type textarea "x"
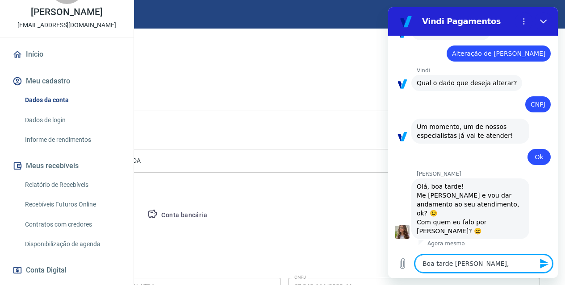
type textarea "Boa tarde Steffanie,"
type textarea "x"
type textarea "Boa tarde Steffanie, s"
type textarea "x"
type textarea "Boa tarde Steffanie, so"
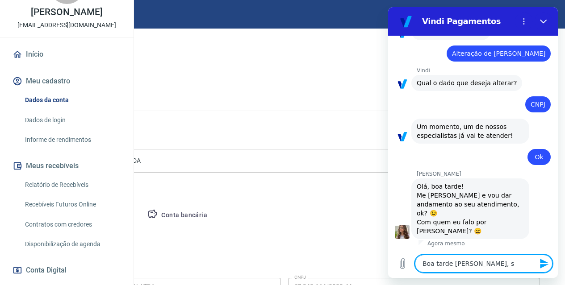
type textarea "x"
type textarea "Boa tarde Steffanie, sou"
type textarea "x"
type textarea "Boa tarde Steffanie, sou"
type textarea "x"
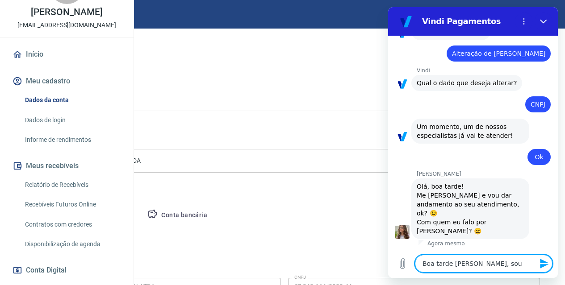
type textarea "Boa tarde Steffanie, sou a"
type textarea "x"
type textarea "Boa tarde Steffanie, sou a"
type textarea "x"
type textarea "Boa tarde Steffanie, sou a A"
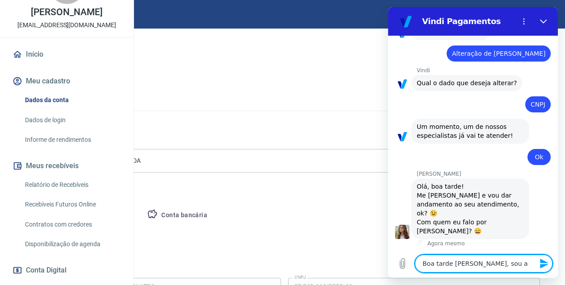
type textarea "x"
type textarea "Boa tarde Steffanie, sou a An"
type textarea "x"
type textarea "Boa tarde Steffanie, sou a Ann"
type textarea "x"
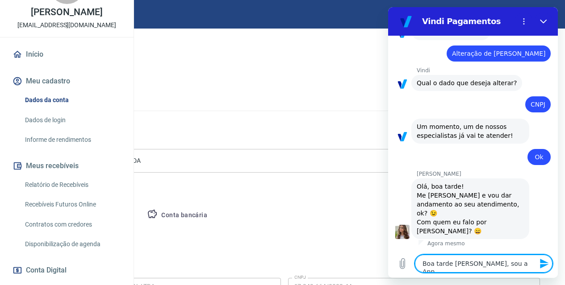
type textarea "Boa tarde Steffanie, sou a Anni"
type textarea "x"
type textarea "Boa tarde Steffanie, sou a Annie"
type textarea "x"
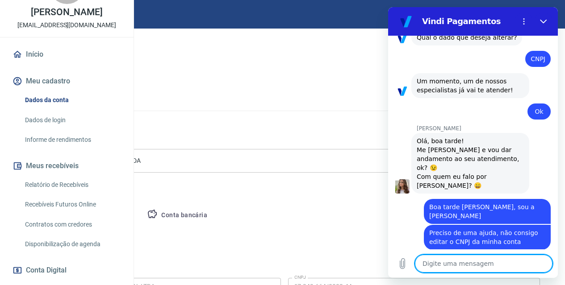
scroll to position [445, 0]
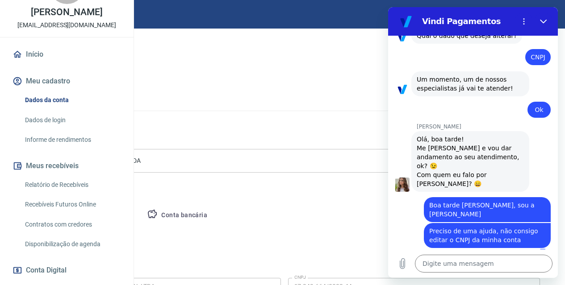
click at [401, 184] on figure at bounding box center [402, 185] width 14 height 14
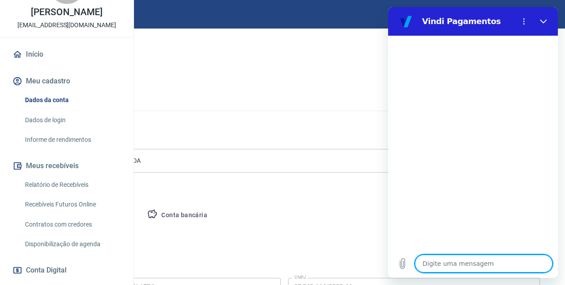
scroll to position [717, 0]
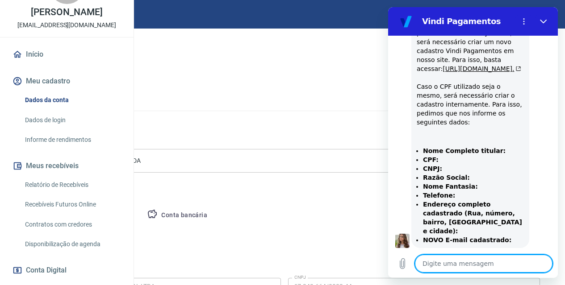
click at [457, 257] on textarea at bounding box center [483, 264] width 137 height 18
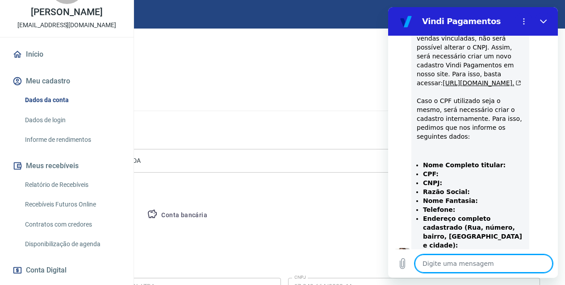
scroll to position [747, 0]
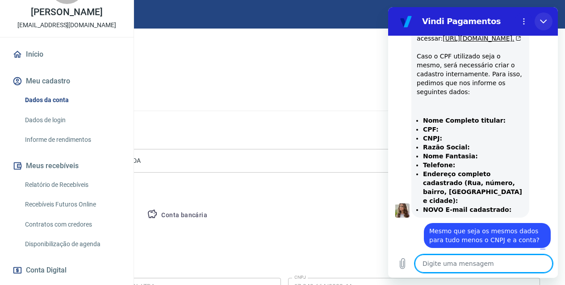
click at [536, 23] on button "Fechar" at bounding box center [543, 21] width 18 height 18
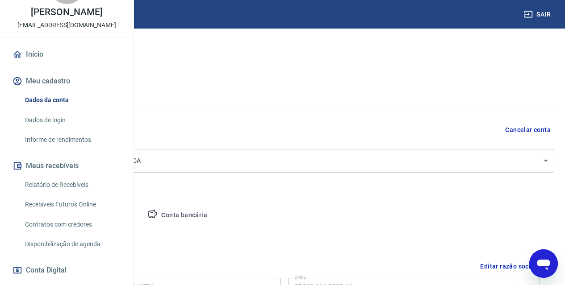
drag, startPoint x: 540, startPoint y: 264, endPoint x: 681, endPoint y: 493, distance: 269.1
click at [540, 264] on icon "Abrir janela de mensagens" at bounding box center [542, 265] width 13 height 11
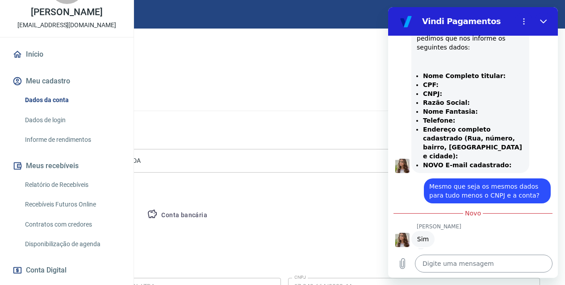
scroll to position [791, 0]
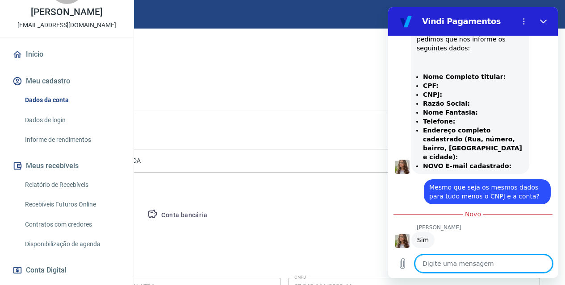
click at [480, 254] on div "Digite uma mensagem x" at bounding box center [473, 263] width 170 height 29
click at [480, 265] on textarea at bounding box center [483, 264] width 137 height 18
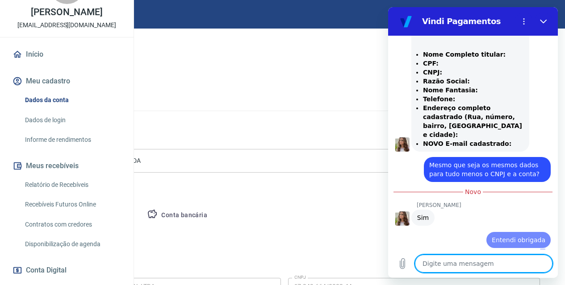
scroll to position [812, 0]
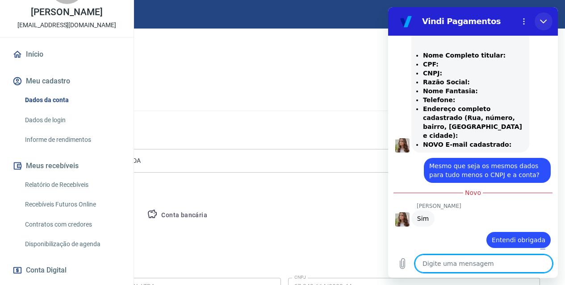
click at [540, 22] on icon "Fechar" at bounding box center [543, 21] width 7 height 7
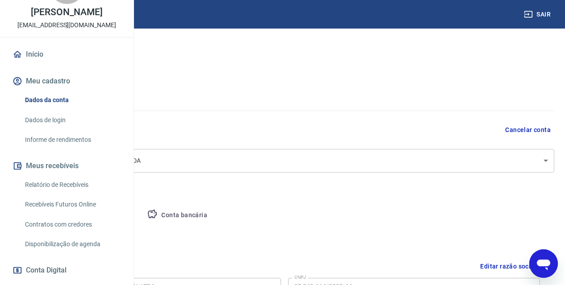
scroll to position [813, 0]
